Goal: Transaction & Acquisition: Book appointment/travel/reservation

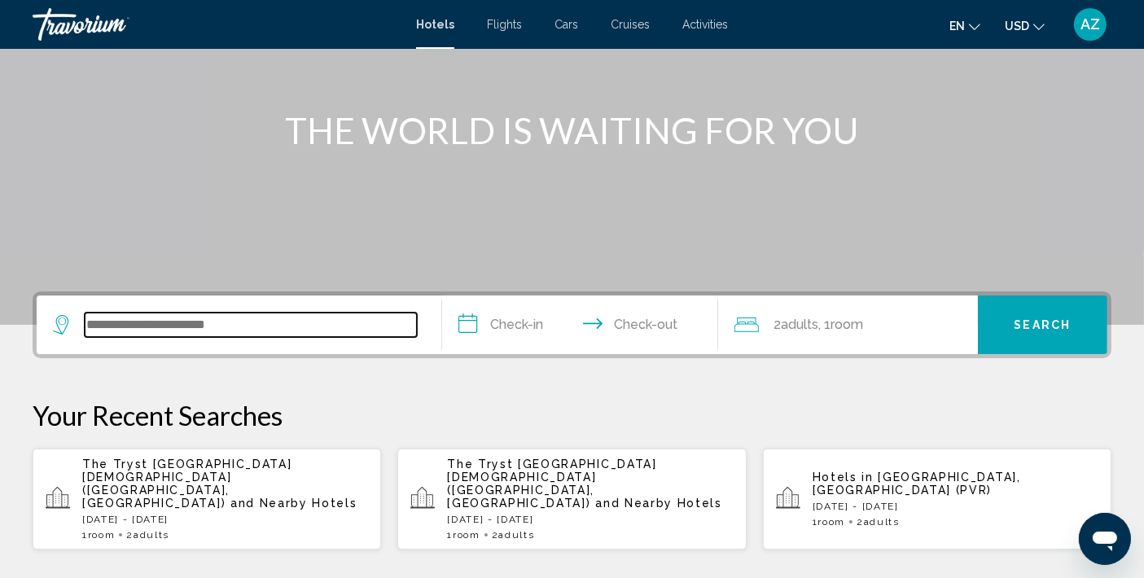
click at [247, 331] on input "Search widget" at bounding box center [251, 325] width 332 height 24
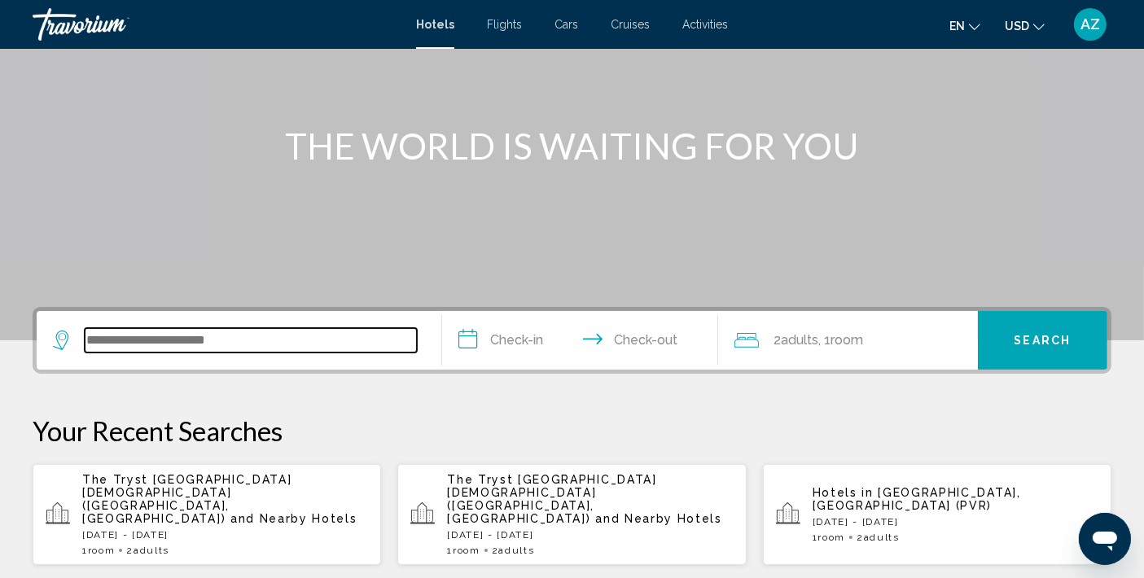
scroll to position [150, 0]
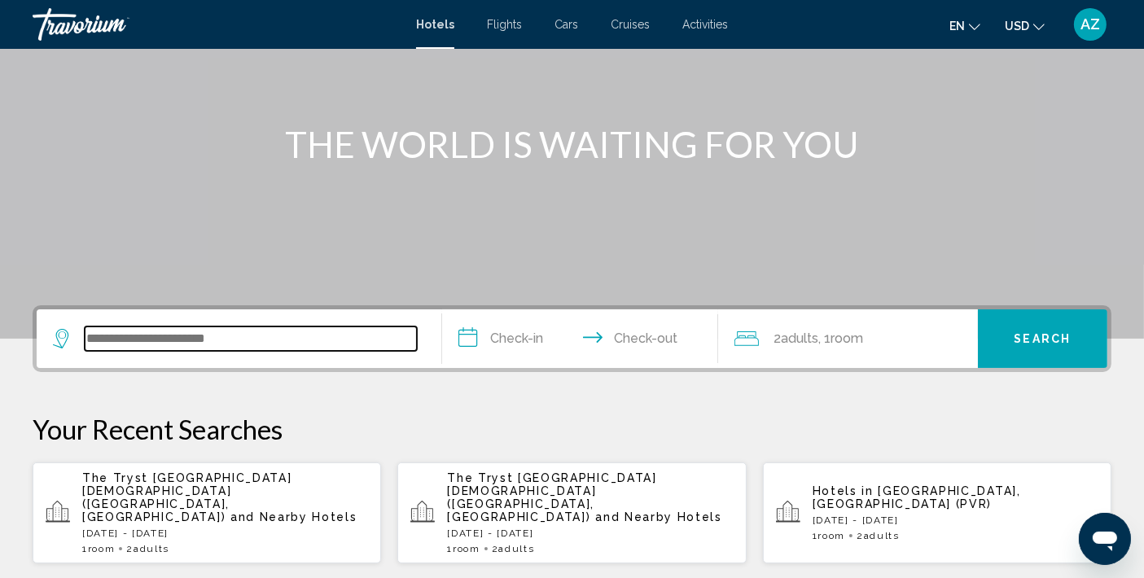
type input "*"
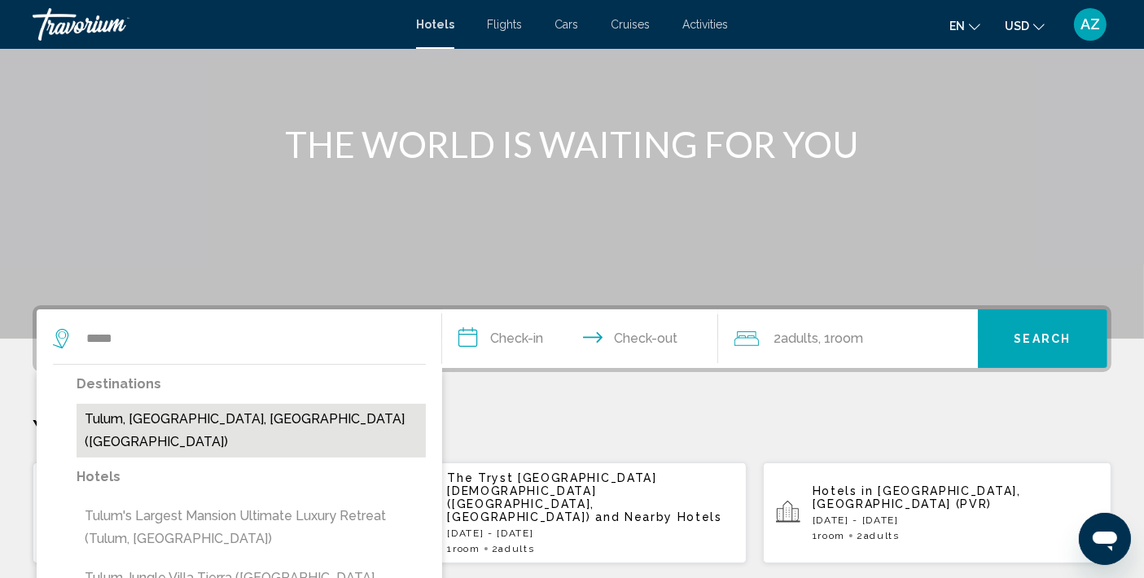
click at [172, 418] on button "Tulum, [GEOGRAPHIC_DATA], [GEOGRAPHIC_DATA] ([GEOGRAPHIC_DATA])" at bounding box center [251, 431] width 349 height 54
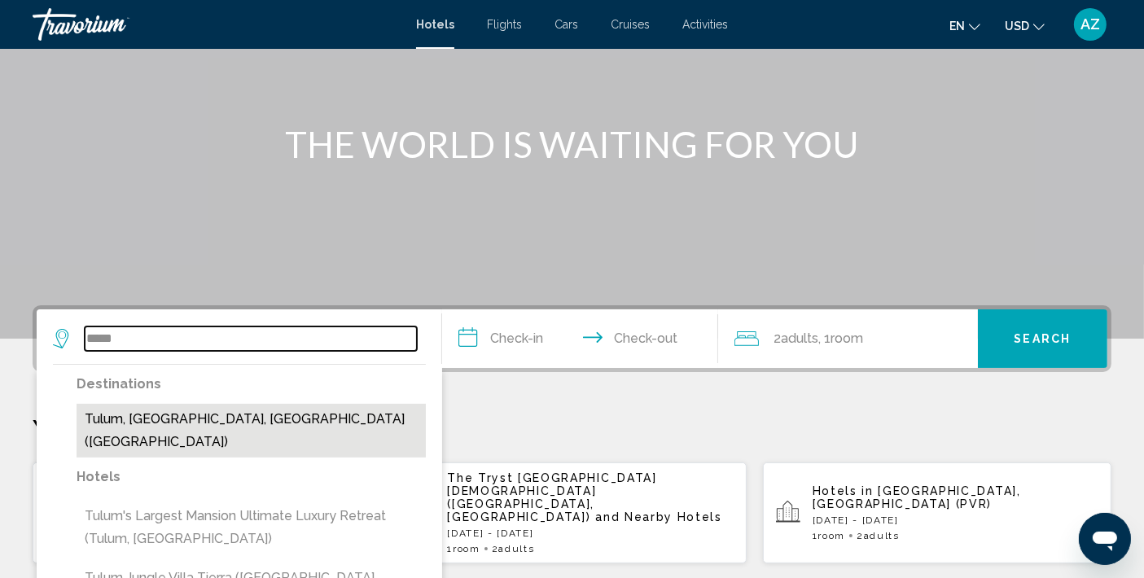
type input "**********"
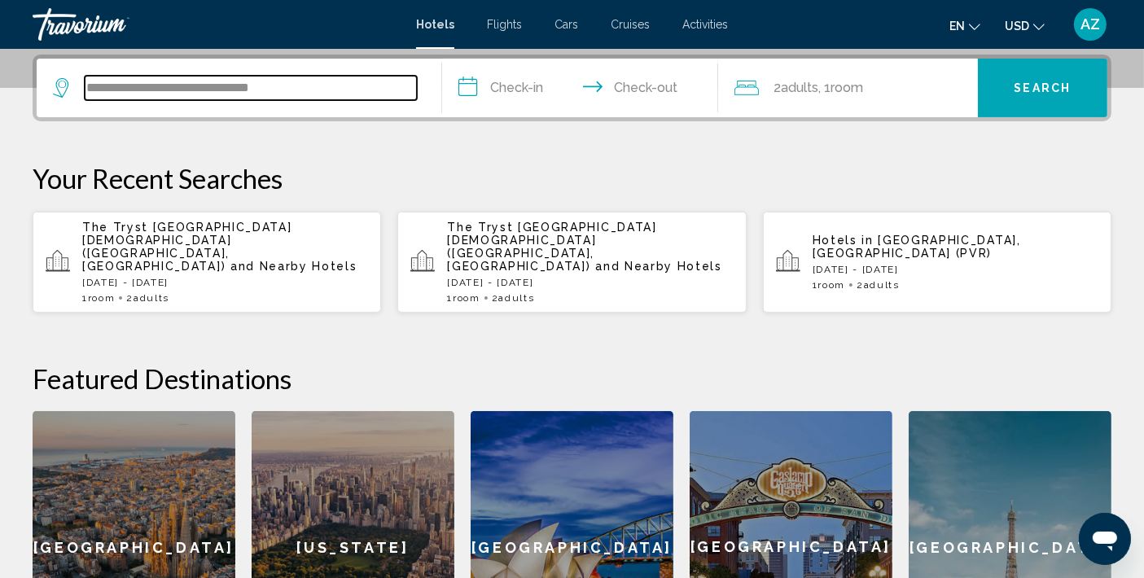
scroll to position [402, 0]
click at [503, 100] on input "**********" at bounding box center [583, 90] width 283 height 64
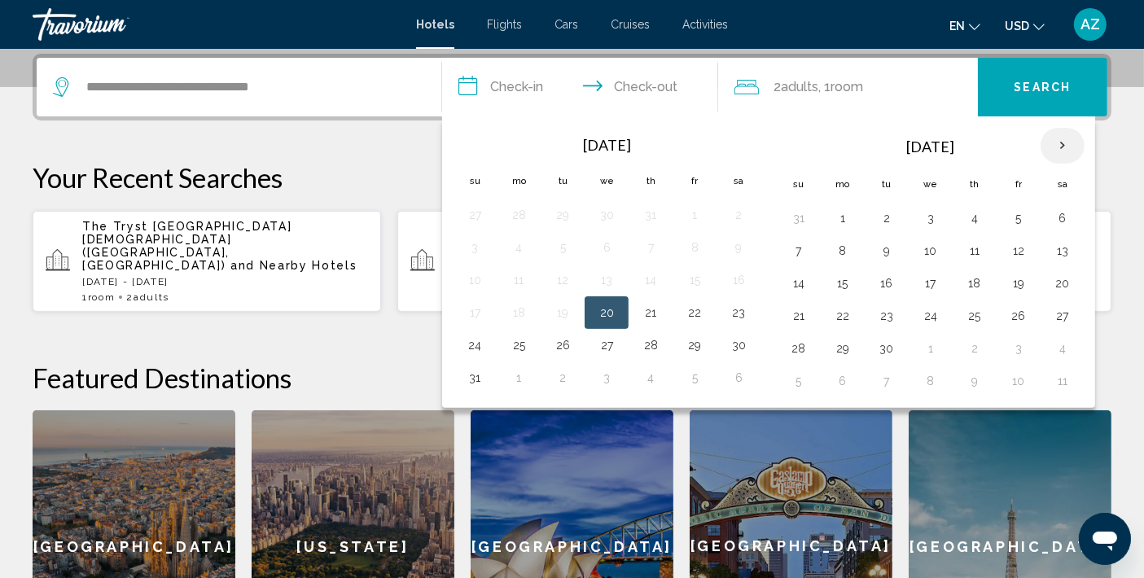
click at [1052, 134] on th "Next month" at bounding box center [1063, 146] width 44 height 36
click at [1059, 143] on th "Next month" at bounding box center [1063, 146] width 44 height 36
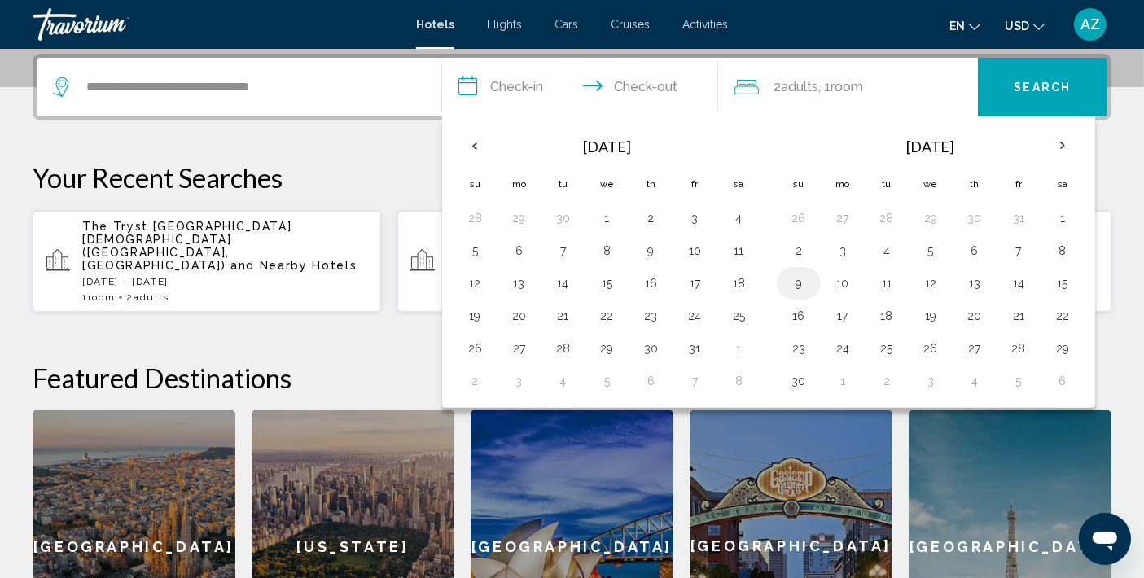
click at [797, 274] on button "9" at bounding box center [799, 283] width 26 height 23
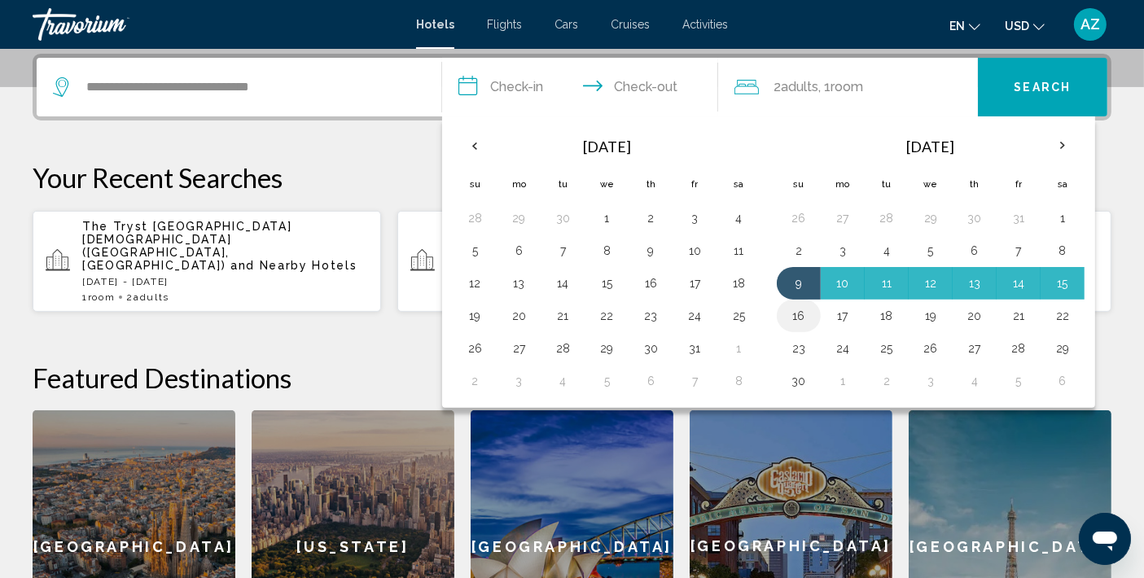
click at [793, 312] on button "16" at bounding box center [799, 316] width 26 height 23
type input "**********"
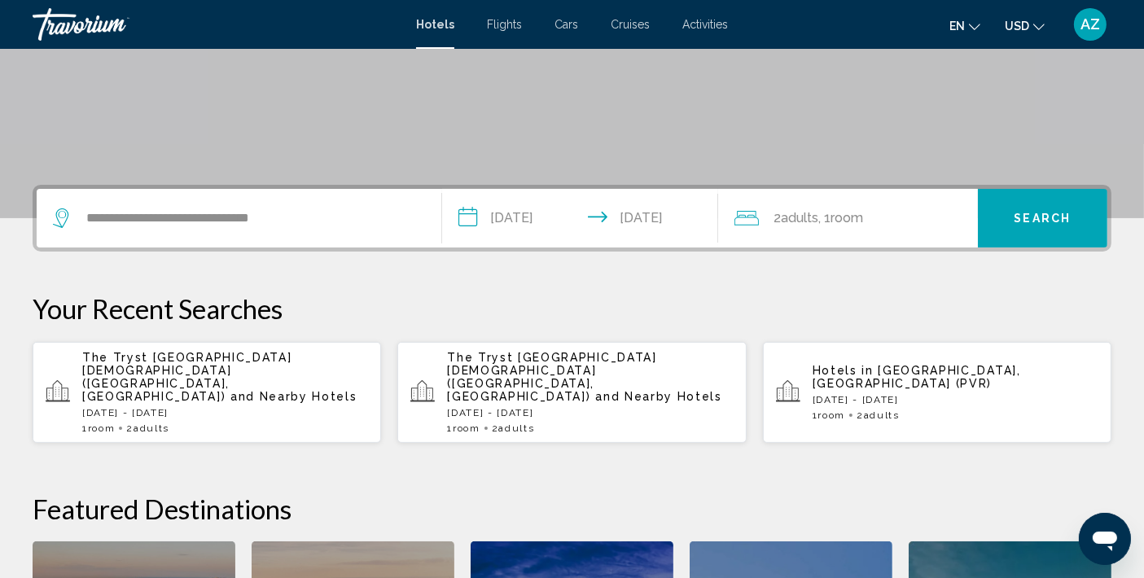
scroll to position [274, 0]
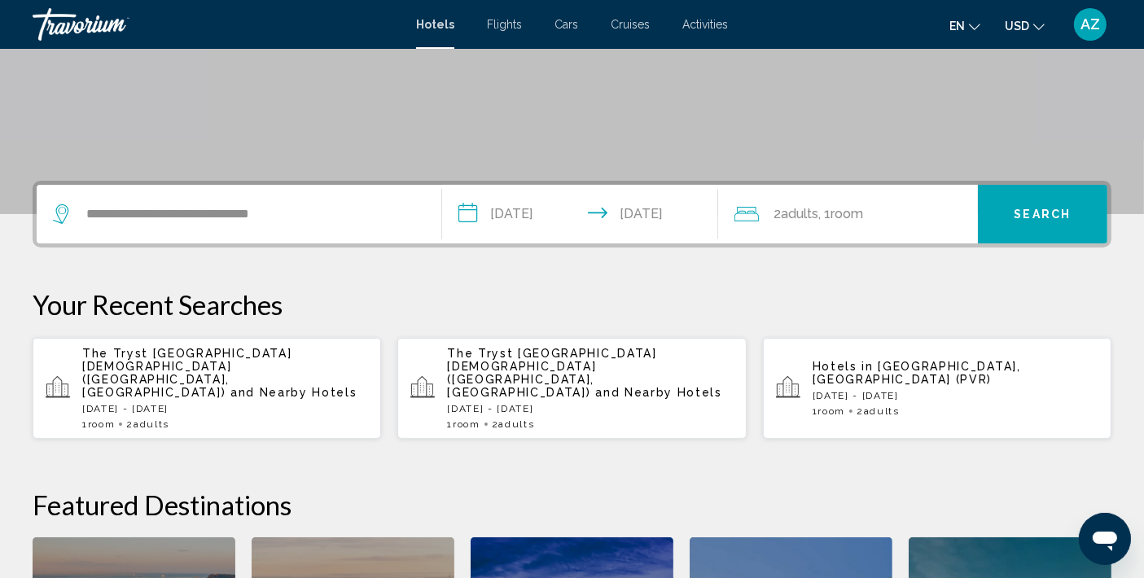
click at [1021, 211] on span "Search" at bounding box center [1043, 215] width 57 height 13
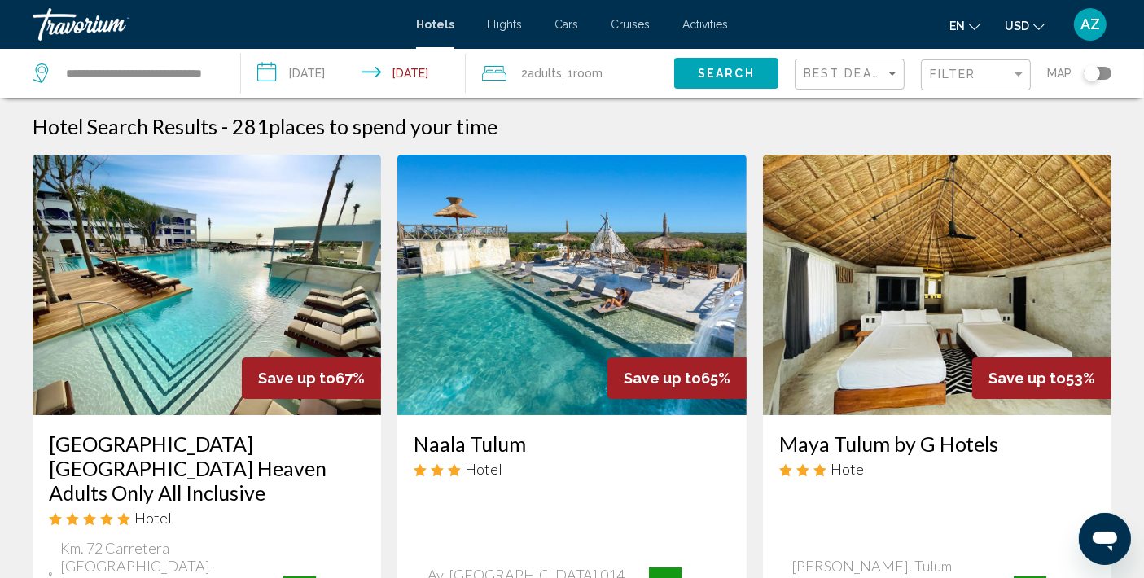
click at [1027, 26] on span "USD" at bounding box center [1017, 26] width 24 height 13
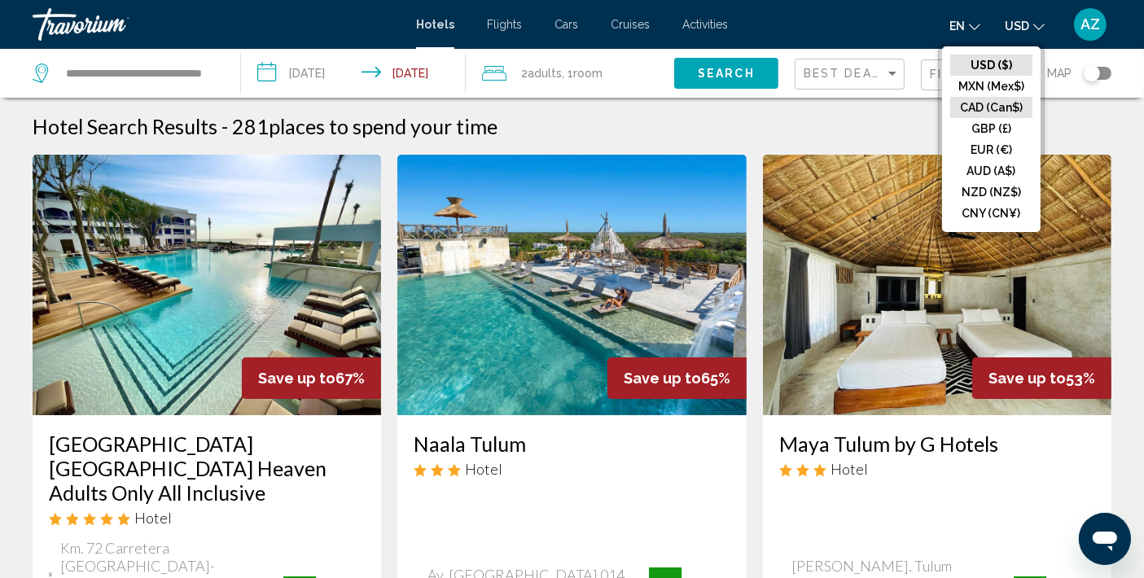
click at [1005, 108] on button "CAD (Can$)" at bounding box center [992, 107] width 82 height 21
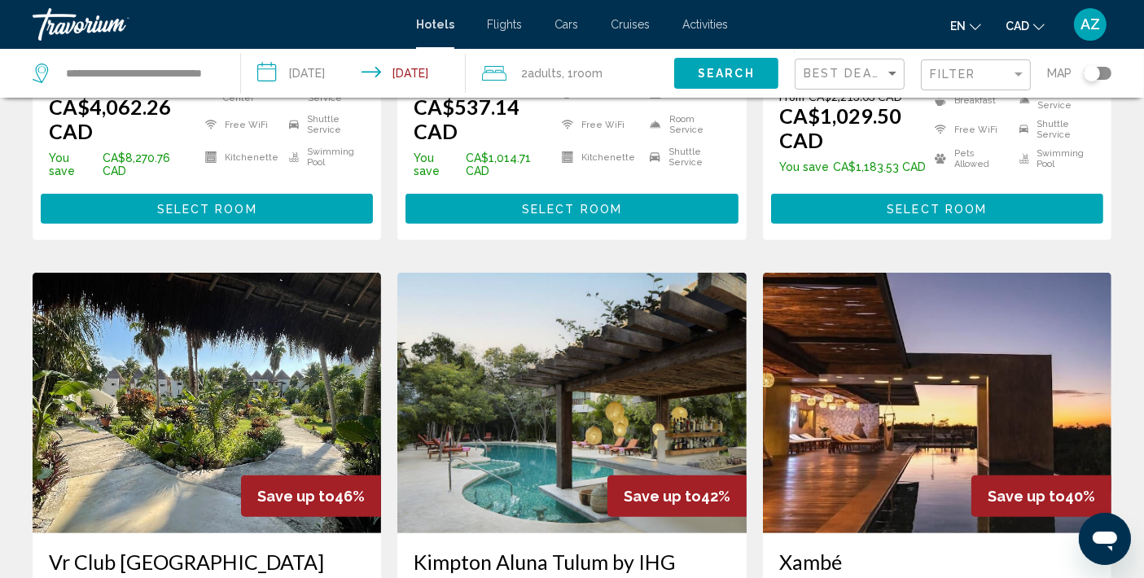
scroll to position [777, 0]
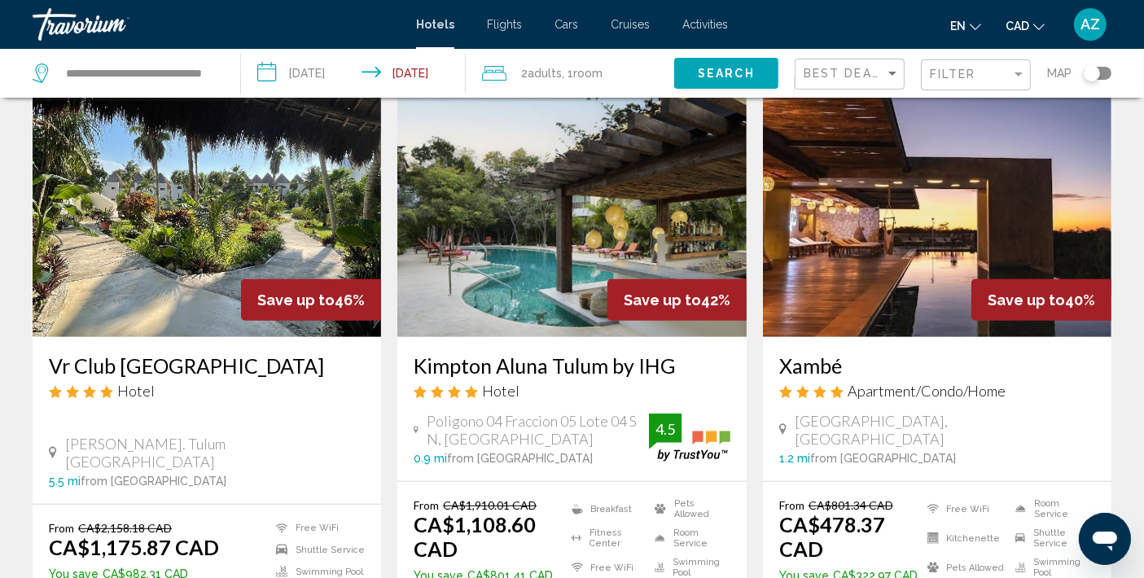
drag, startPoint x: 743, startPoint y: 307, endPoint x: 414, endPoint y: 298, distance: 329.2
click at [414, 337] on div "Kimpton Aluna Tulum by IHG Hotel Poligono 04 Fraccion 05 Lote 04 S N, Tulum 0.9…" at bounding box center [571, 409] width 349 height 144
copy h3 "Kimpton Aluna Tulum by IHG"
click at [414, 353] on h3 "Kimpton Aluna Tulum by IHG" at bounding box center [572, 365] width 316 height 24
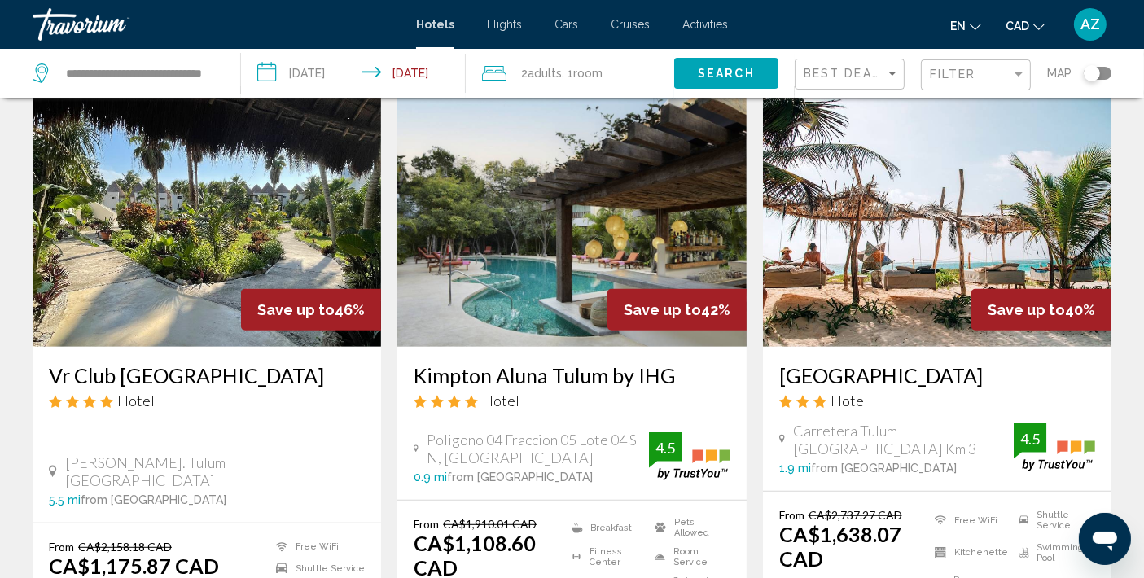
scroll to position [823, 0]
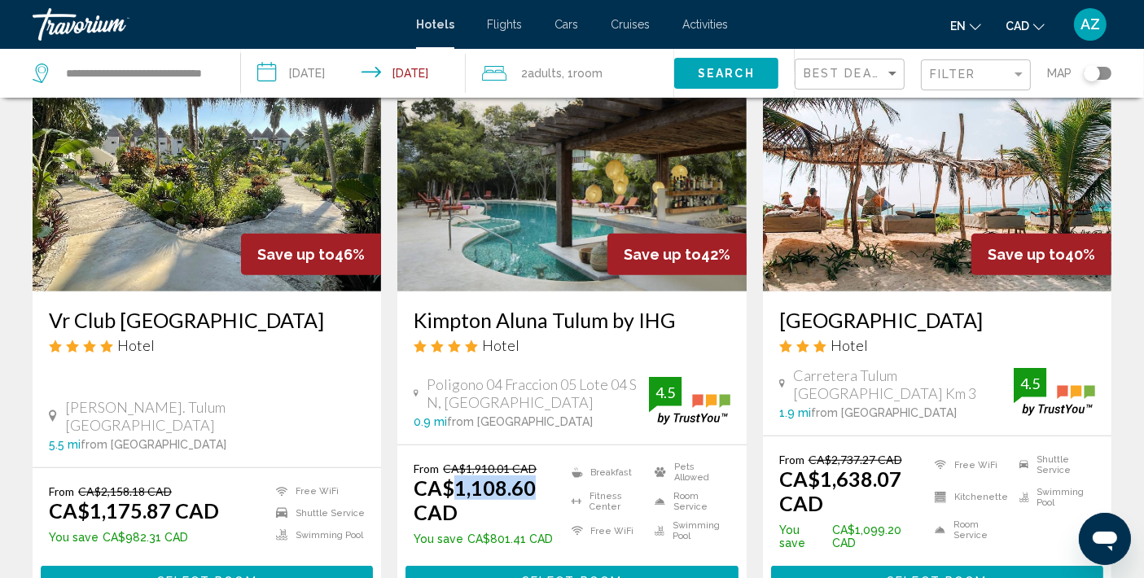
drag, startPoint x: 456, startPoint y: 411, endPoint x: 529, endPoint y: 419, distance: 73.8
click at [529, 476] on ins "CA$1,108.60 CAD" at bounding box center [475, 500] width 122 height 49
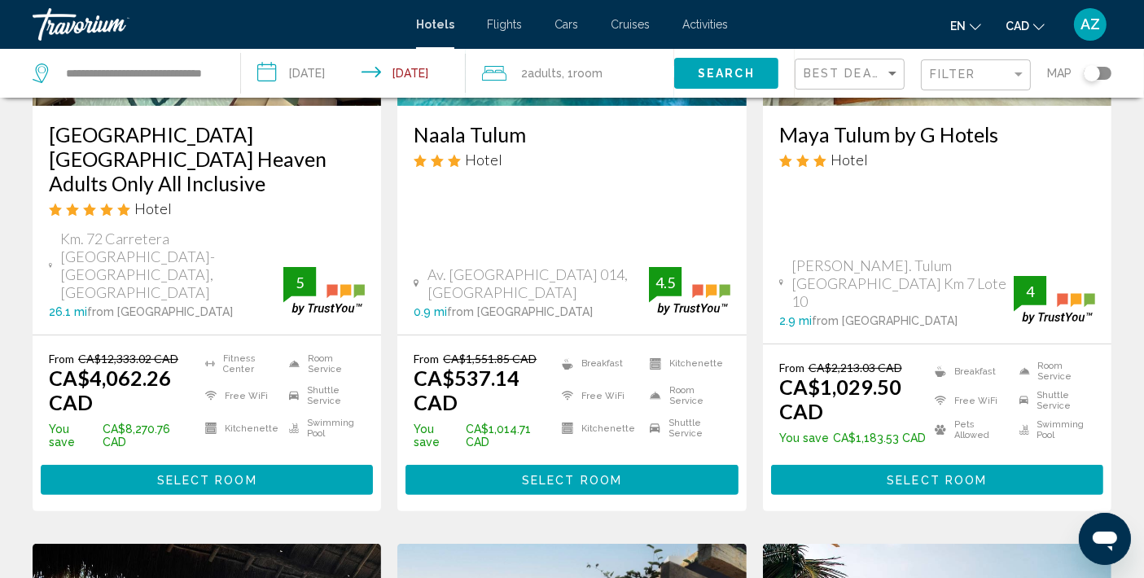
scroll to position [0, 0]
